Goal: Check status

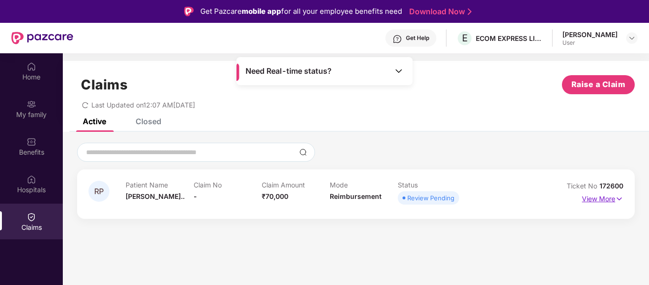
click at [617, 198] on img at bounding box center [619, 199] width 8 height 10
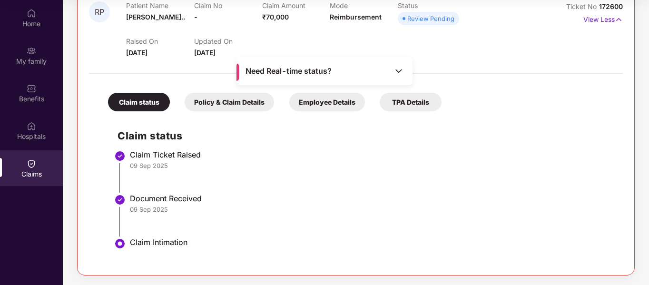
scroll to position [108, 0]
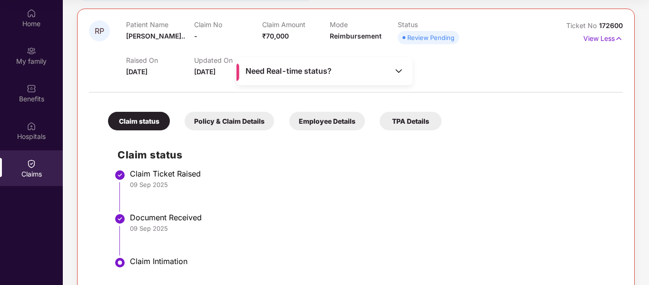
click at [239, 124] on div "Policy & Claim Details" at bounding box center [229, 121] width 89 height 19
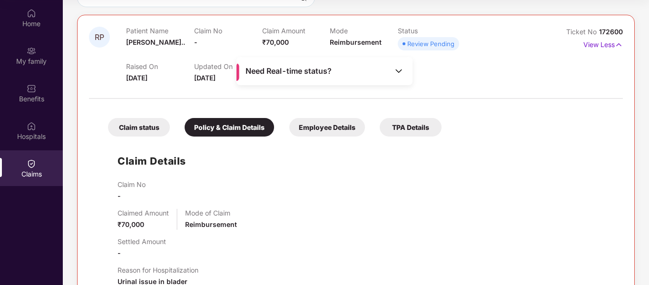
scroll to position [82, 0]
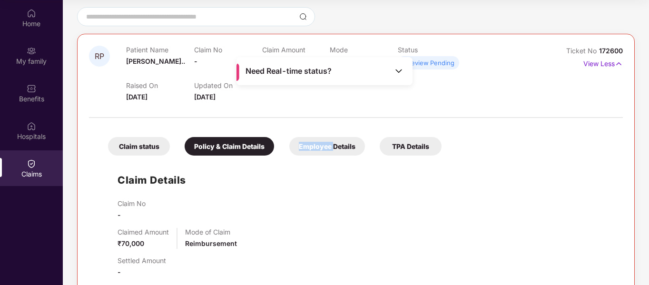
drag, startPoint x: 342, startPoint y: 135, endPoint x: 332, endPoint y: 146, distance: 15.1
click at [332, 146] on div "Claim status Policy & Claim Details Employee Details TPA Details" at bounding box center [269, 141] width 343 height 28
click at [332, 146] on div "Employee Details" at bounding box center [327, 146] width 76 height 19
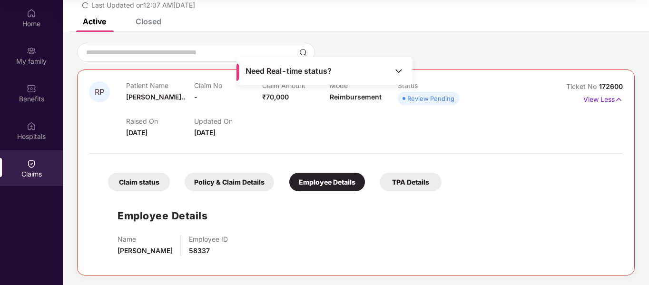
scroll to position [47, 0]
click at [400, 222] on div "Employee Details Name [PERSON_NAME] Employee ID 58337" at bounding box center [355, 230] width 515 height 68
click at [549, 189] on div "Claim status Policy & Claim Details Employee Details TPA Details Employee Detai…" at bounding box center [356, 210] width 534 height 105
click at [408, 188] on div "TPA Details" at bounding box center [411, 182] width 62 height 19
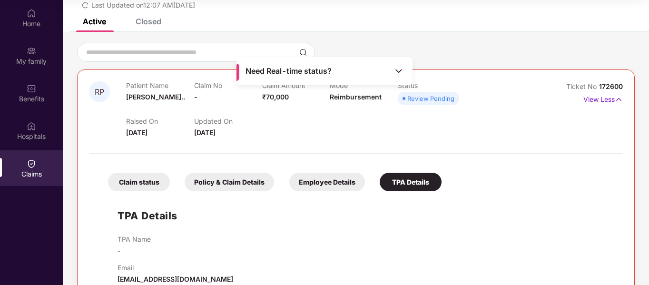
scroll to position [68, 0]
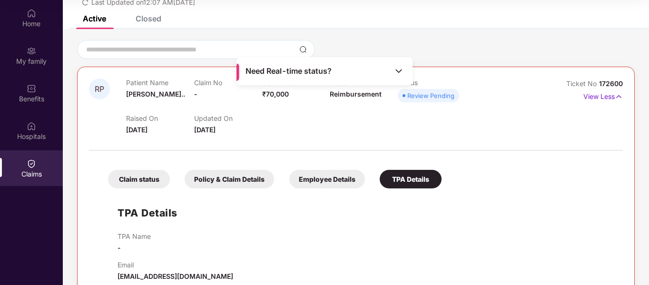
click at [457, 209] on div "TPA Details TPA Name - Email [EMAIL_ADDRESS][DOMAIN_NAME]" at bounding box center [355, 237] width 515 height 88
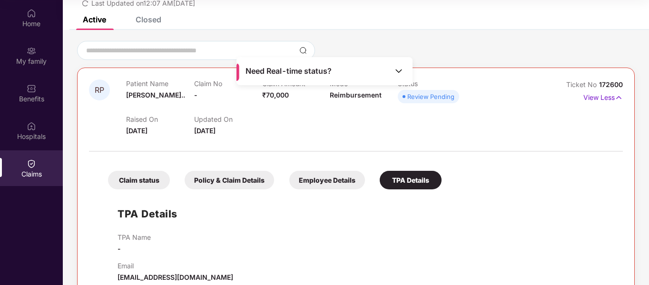
click at [135, 182] on div "Claim status" at bounding box center [139, 180] width 62 height 19
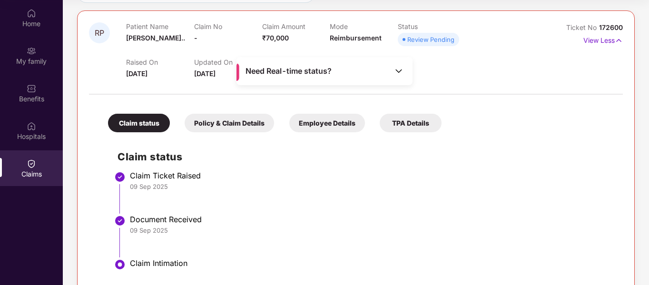
scroll to position [127, 0]
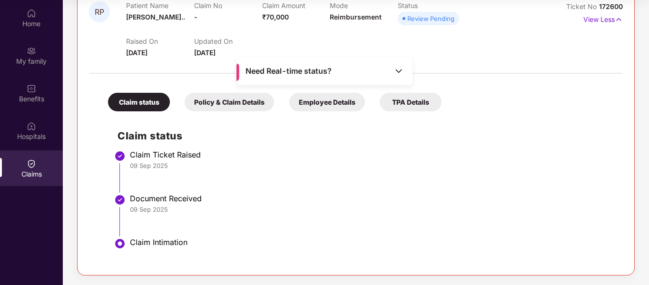
click at [223, 105] on div "Policy & Claim Details" at bounding box center [229, 102] width 89 height 19
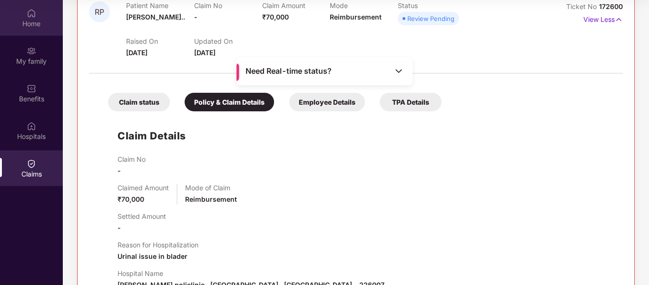
click at [29, 28] on div "Home" at bounding box center [31, 24] width 63 height 10
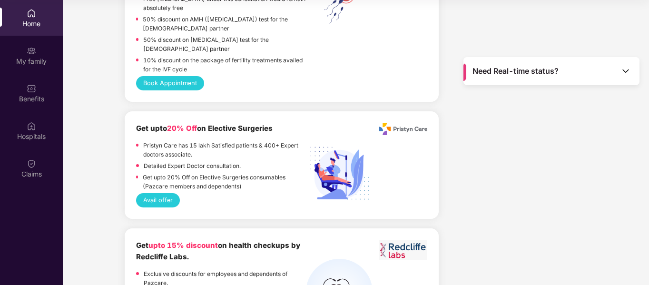
scroll to position [1332, 0]
